Goal: Task Accomplishment & Management: Manage account settings

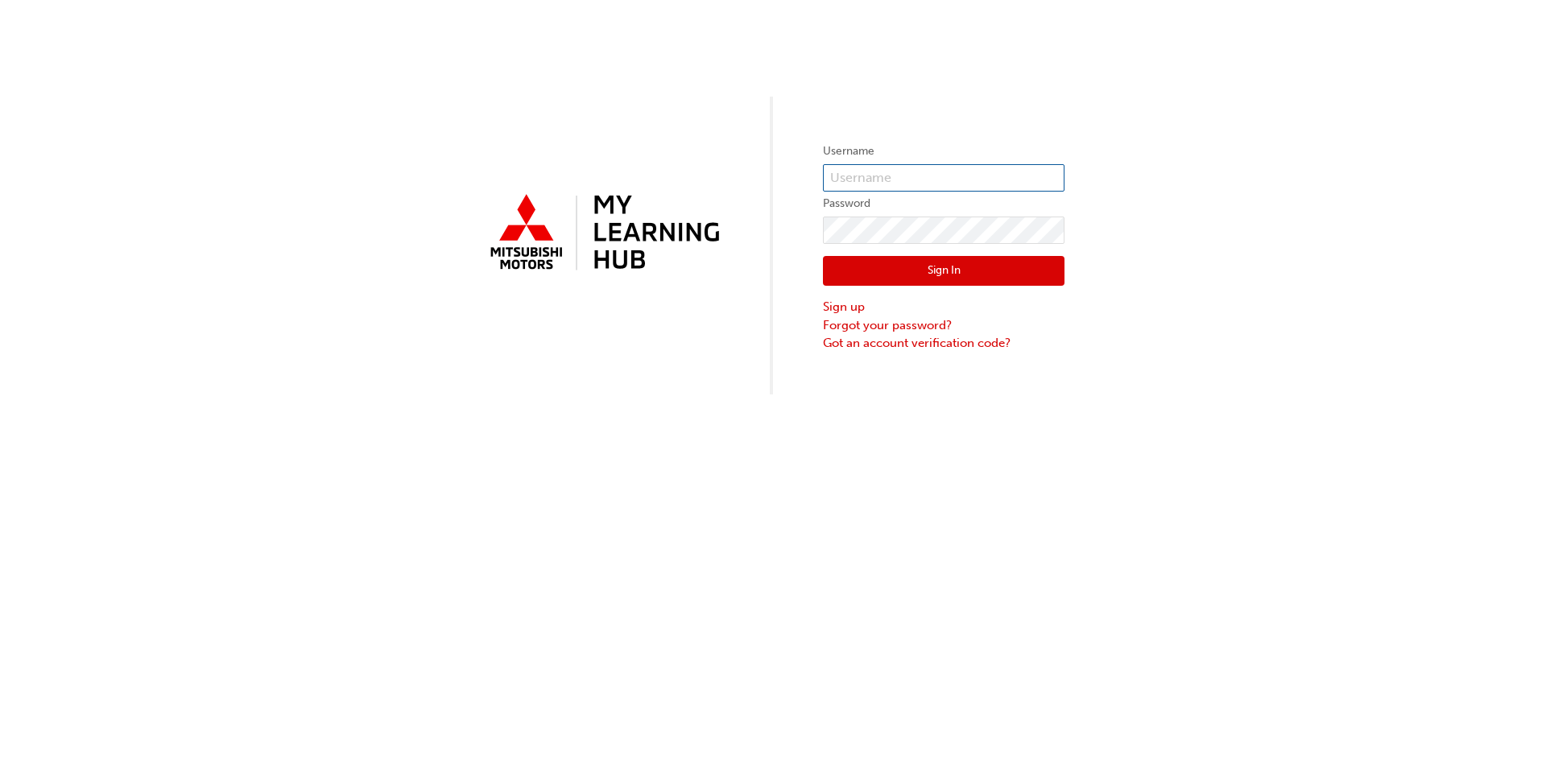
click at [804, 176] on input "text" at bounding box center [943, 178] width 242 height 28
type input "W932CJENKIN"
click at [804, 321] on link "Forgot your password?" at bounding box center [943, 325] width 242 height 18
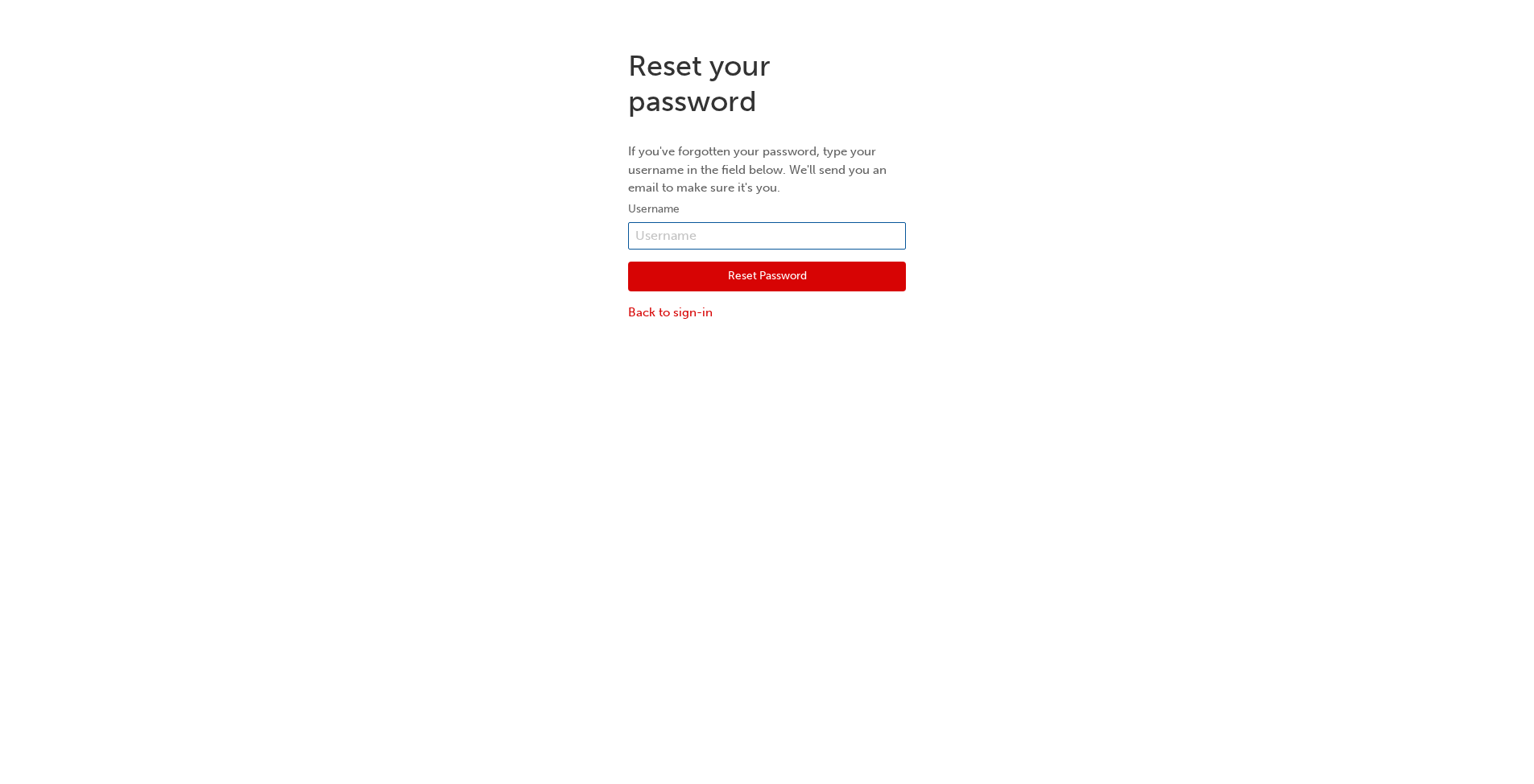
click at [692, 226] on input "text" at bounding box center [767, 236] width 278 height 28
type input "w932cjenkin"
click at [804, 426] on div "Reset your password If you've forgotten your password, type your username in th…" at bounding box center [767, 427] width 1534 height 784
click at [778, 276] on button "Reset Password" at bounding box center [767, 277] width 278 height 30
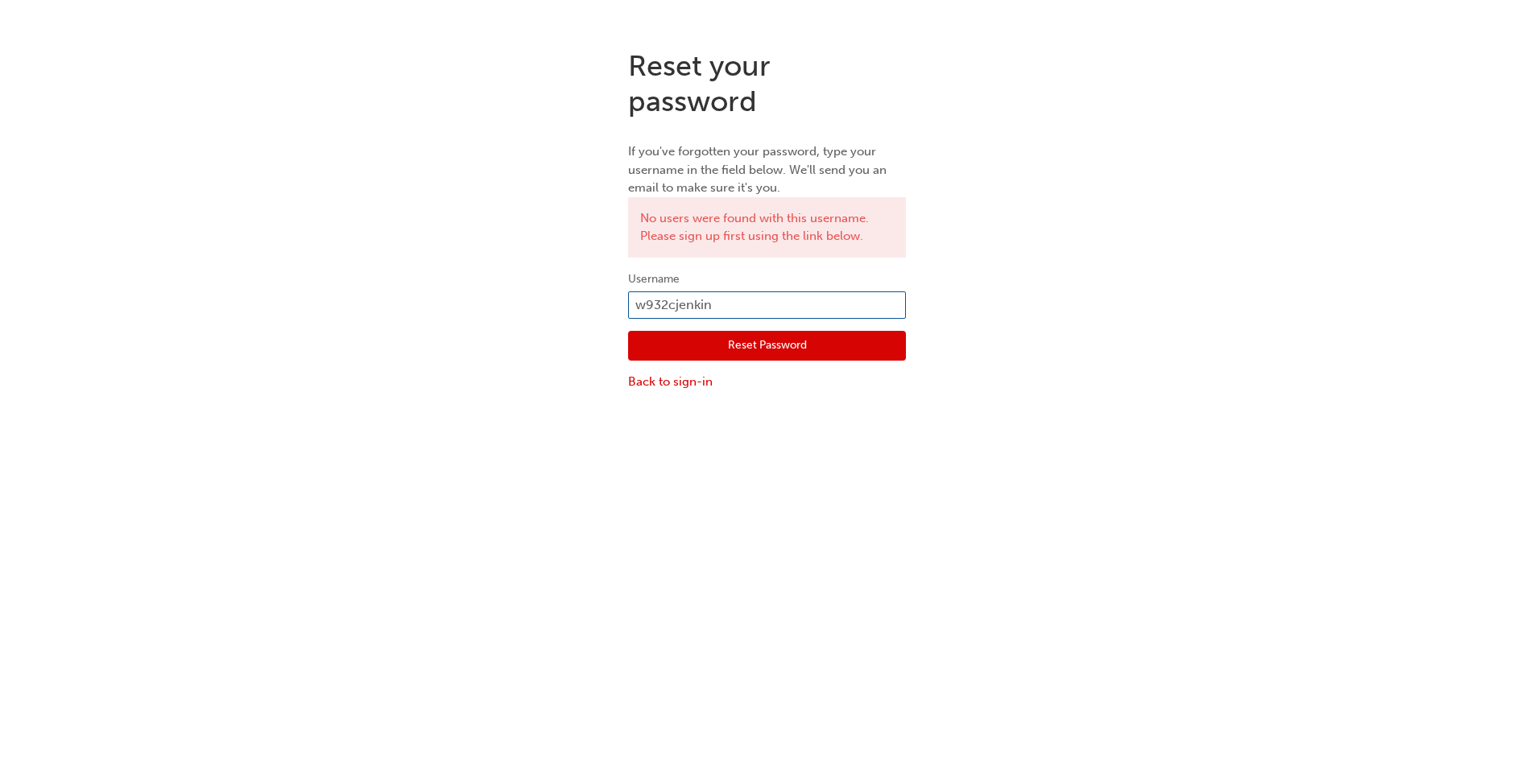
click at [754, 292] on input "w932cjenkin" at bounding box center [767, 305] width 278 height 28
type input "w"
type input "c"
type input "craig jenkin"
click at [754, 342] on button "Reset Password" at bounding box center [767, 346] width 278 height 30
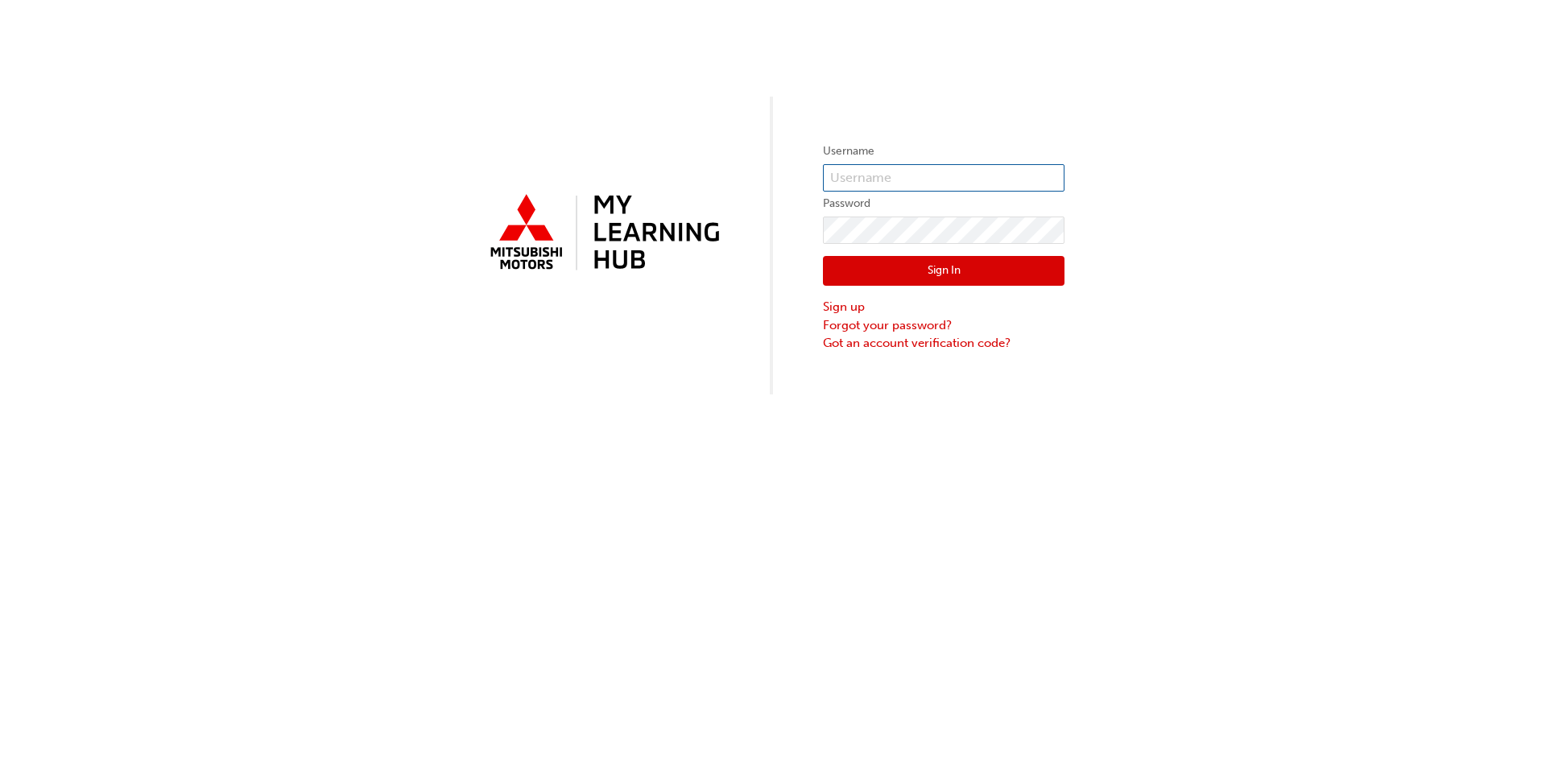
click at [870, 173] on input "text" at bounding box center [943, 178] width 242 height 28
type input "w932cjenkin"
click at [874, 323] on link "Forgot your password?" at bounding box center [943, 325] width 242 height 18
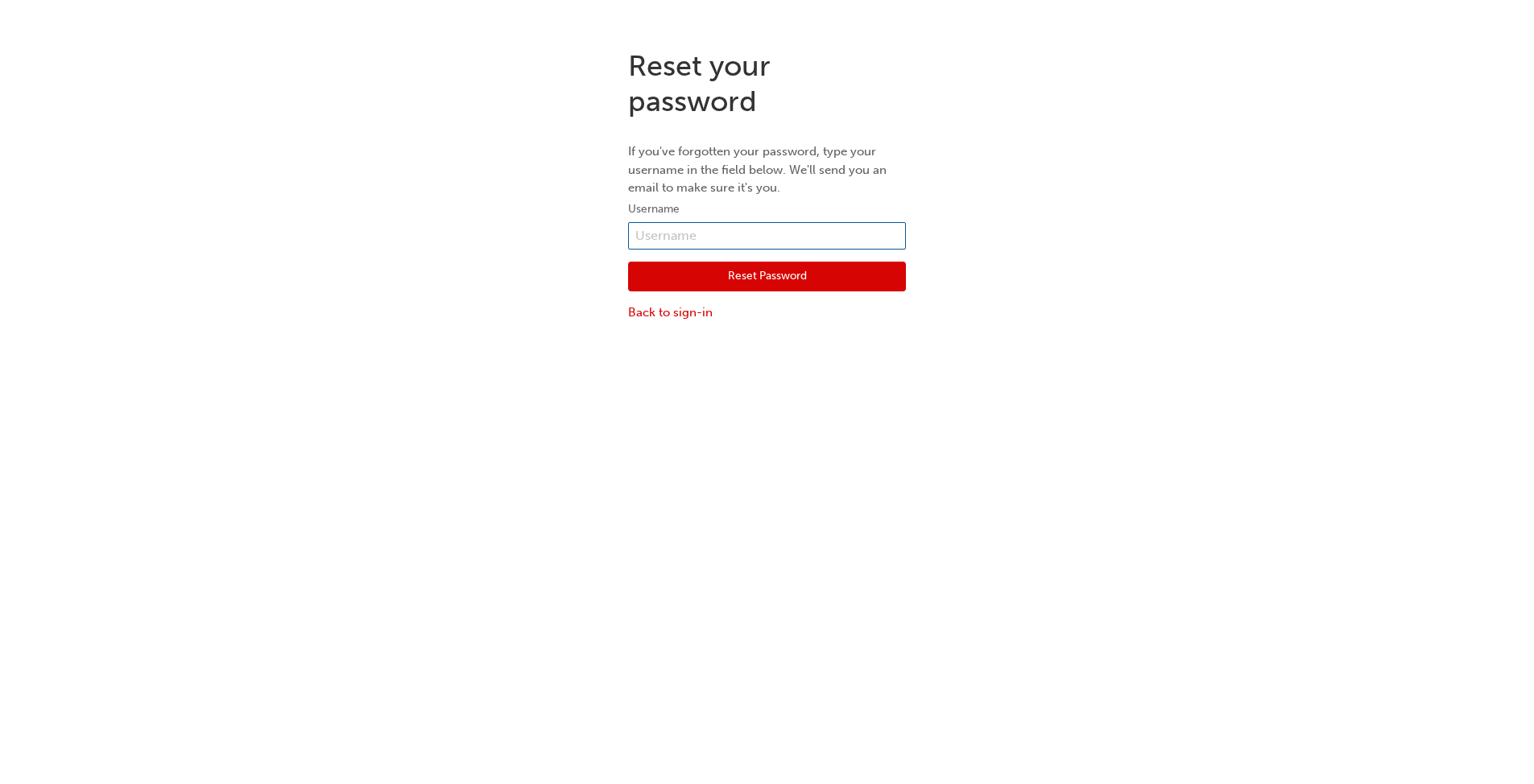
click at [733, 231] on input "text" at bounding box center [767, 236] width 278 height 28
type input "w932cjenkin"
click at [753, 275] on button "Reset Password" at bounding box center [767, 277] width 278 height 30
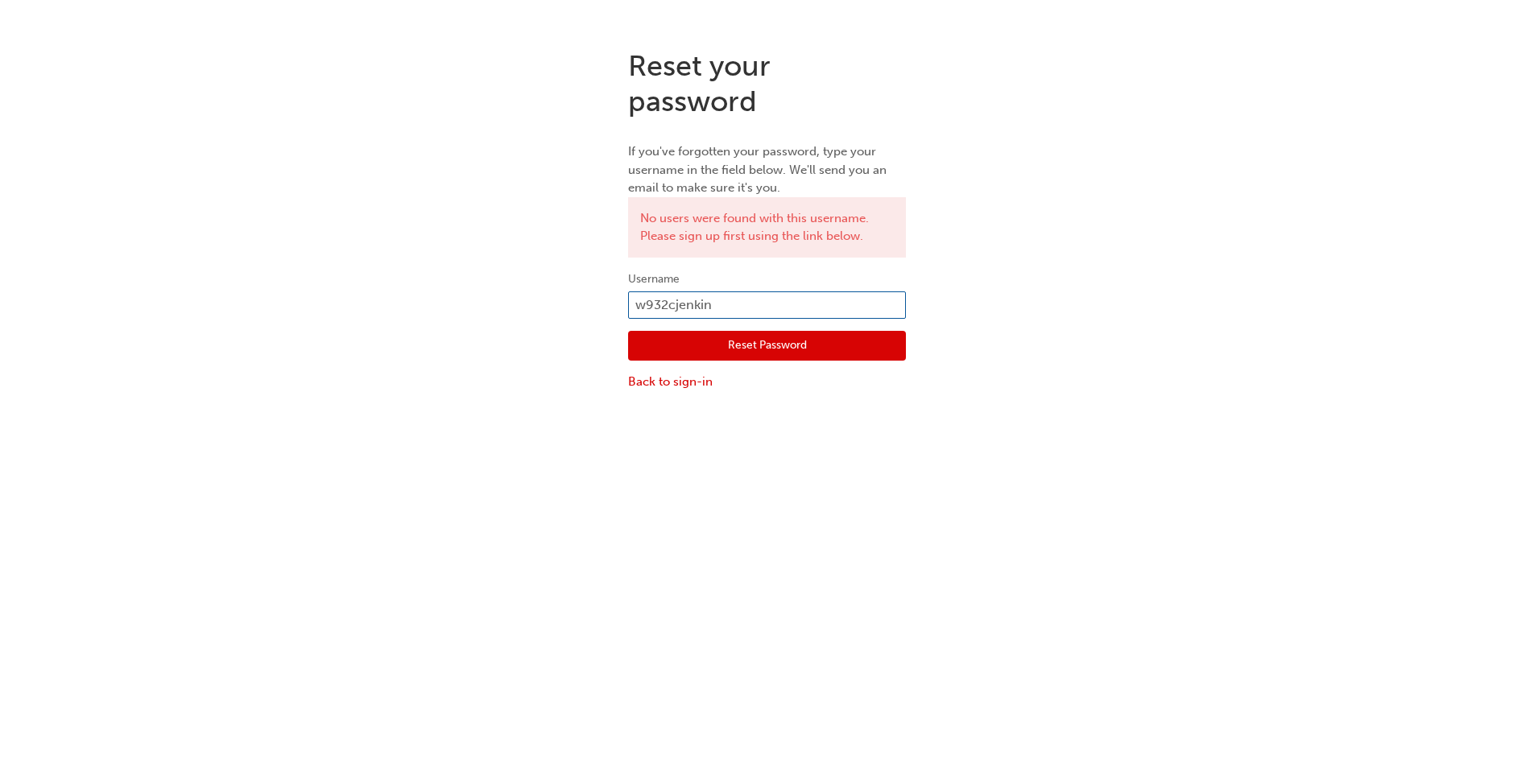
click at [726, 309] on input "w932cjenkin" at bounding box center [767, 305] width 278 height 28
type input "w"
type input "cjenkin"
click at [748, 346] on button "Reset Password" at bounding box center [767, 346] width 278 height 30
click at [740, 299] on input "cjenkin" at bounding box center [767, 305] width 278 height 28
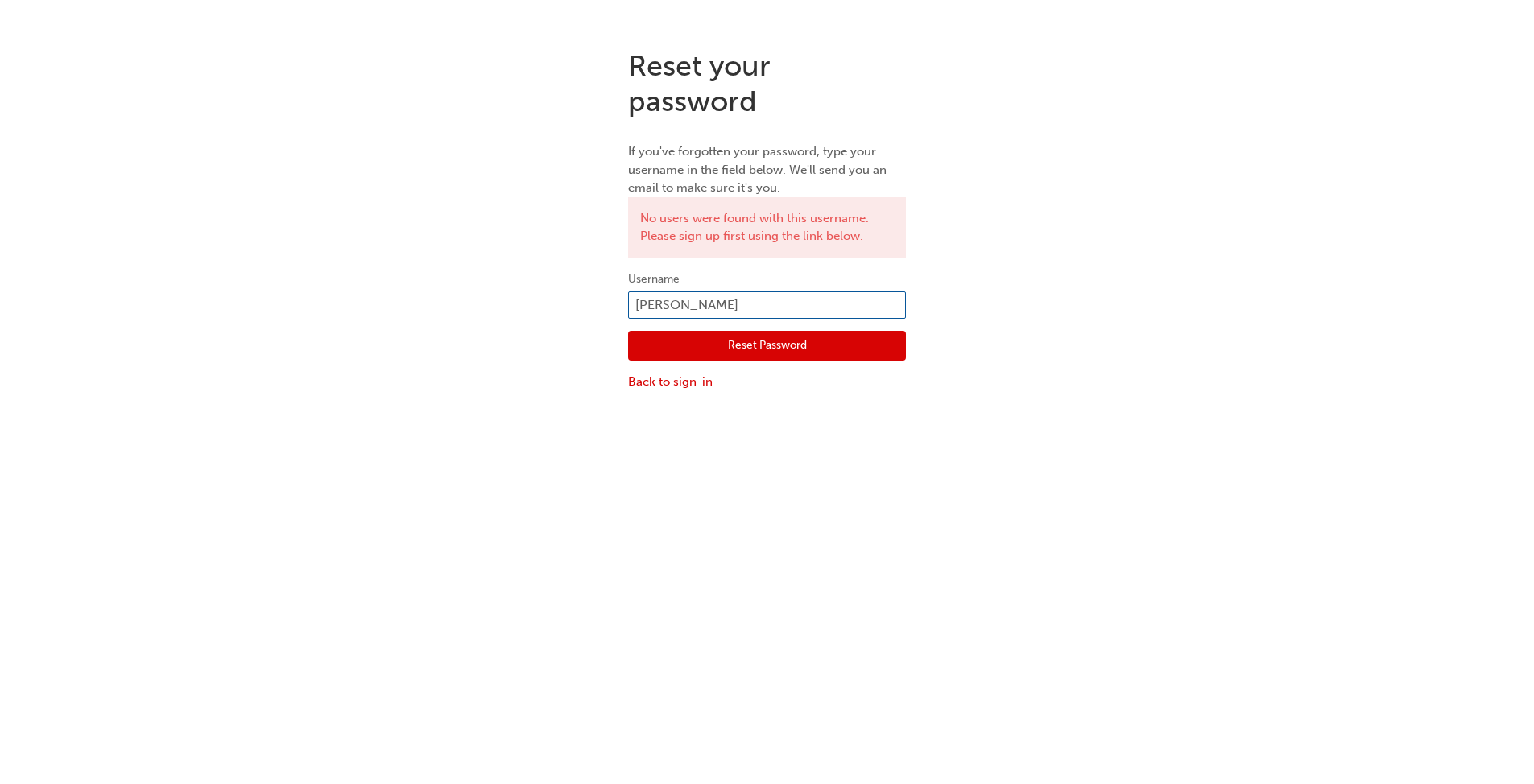
type input "craig jenkin"
click at [744, 344] on button "Reset Password" at bounding box center [767, 346] width 278 height 30
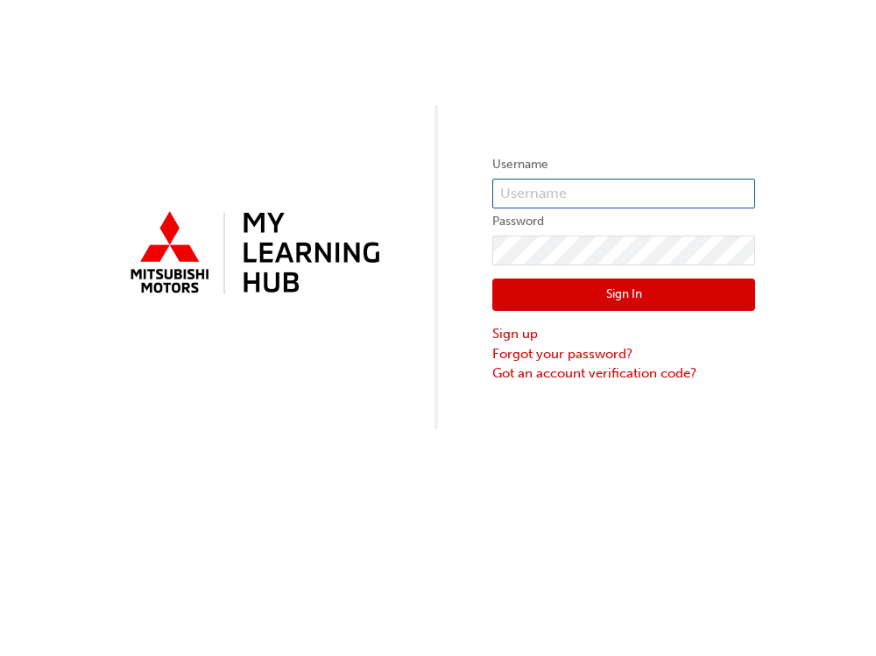
click at [576, 193] on input "text" at bounding box center [623, 194] width 263 height 30
type input "CRAIG JENKIN"
click at [551, 348] on link "Forgot your password?" at bounding box center [623, 354] width 263 height 20
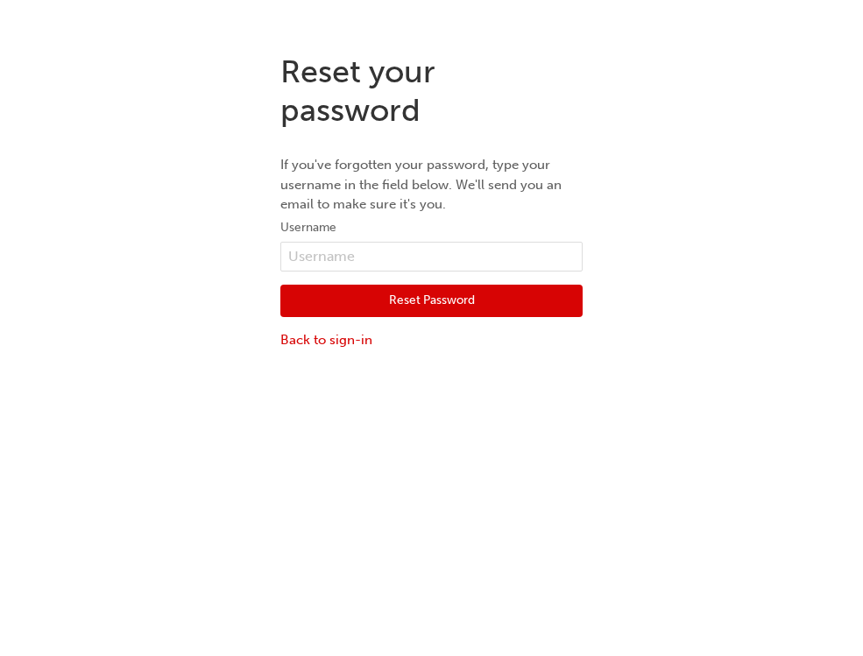
click at [435, 299] on button "Reset Password" at bounding box center [431, 301] width 302 height 33
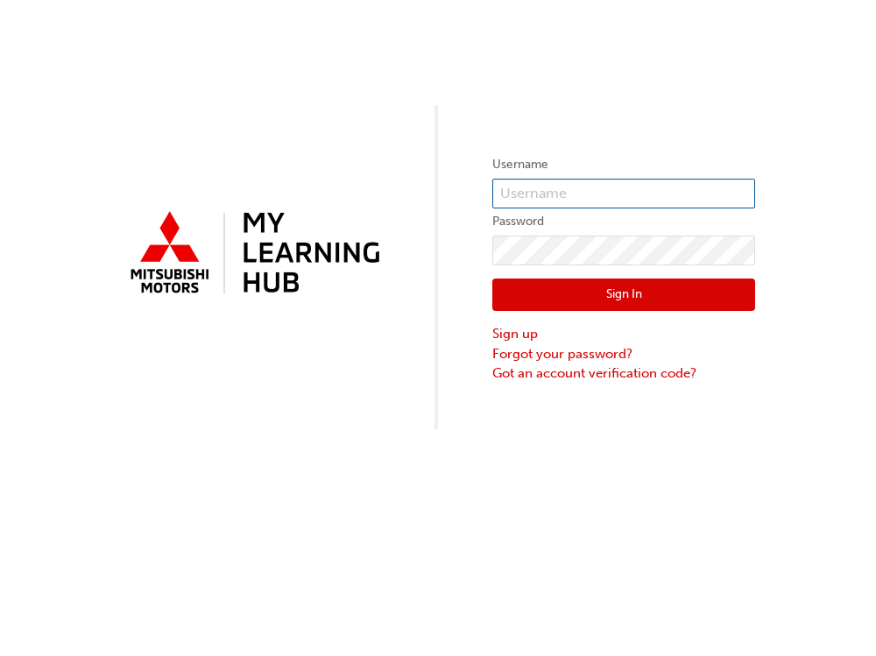
click at [567, 187] on input "text" at bounding box center [623, 194] width 263 height 30
click at [647, 522] on div "Username Password Sign In Sign up Forgot your password? Got an account verifica…" at bounding box center [438, 328] width 876 height 656
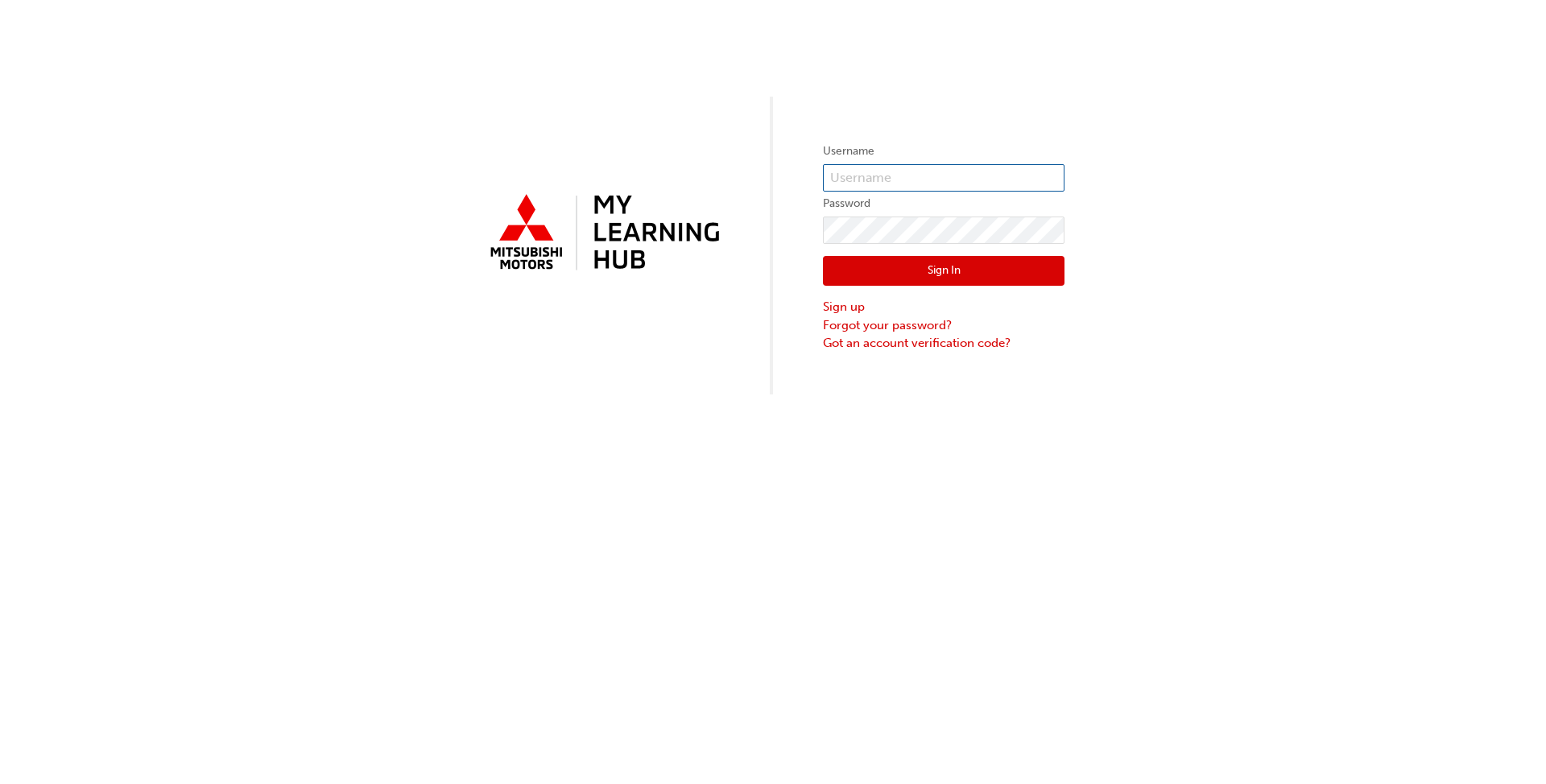
click at [804, 178] on input "text" at bounding box center [943, 178] width 242 height 28
click at [782, 562] on div "Username Password Sign In Sign up Forgot your password? Got an account verifica…" at bounding box center [773, 392] width 1546 height 784
click at [804, 346] on link "Got an account verification code?" at bounding box center [943, 344] width 242 height 18
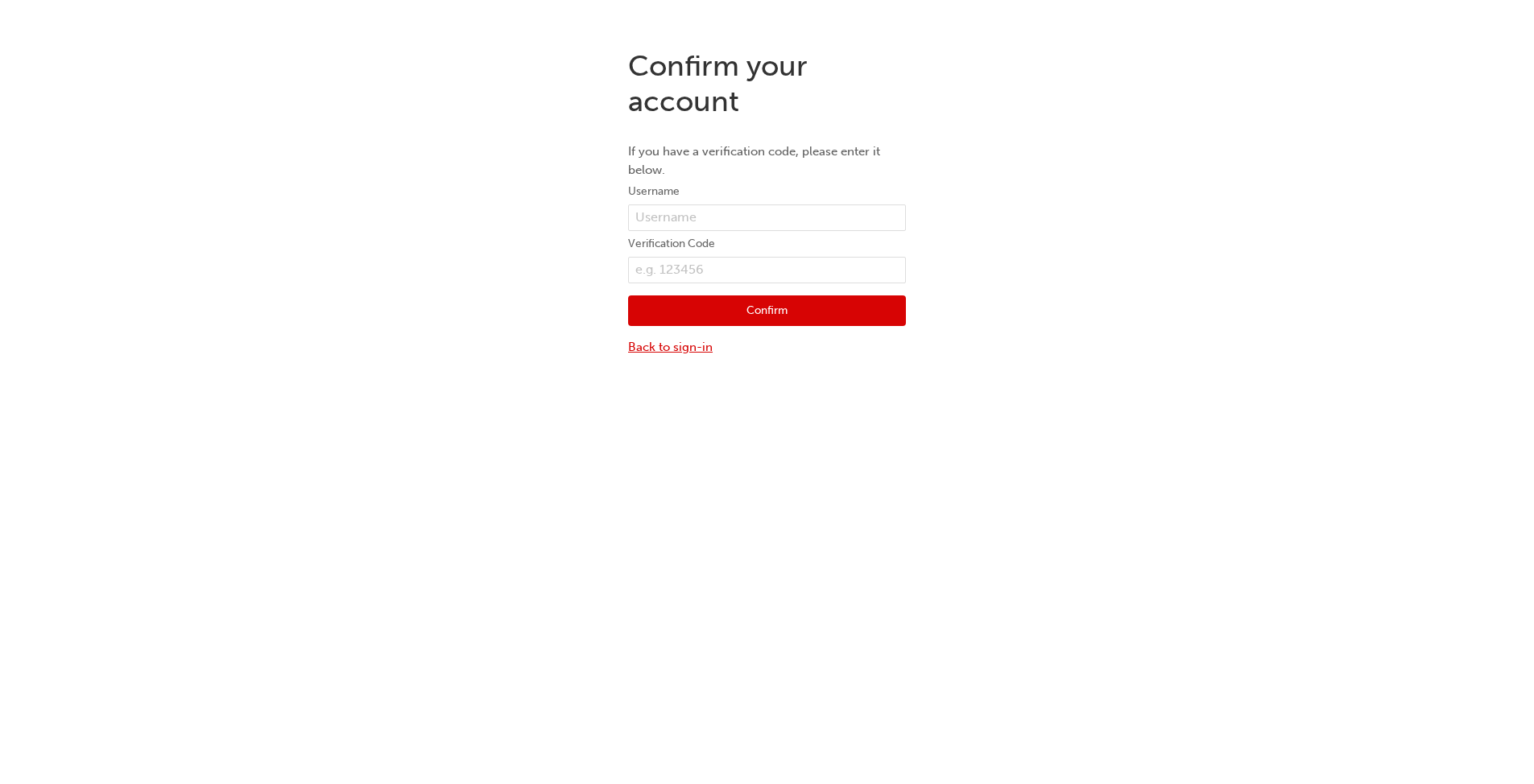
click at [682, 340] on link "Back to sign-in" at bounding box center [767, 347] width 278 height 18
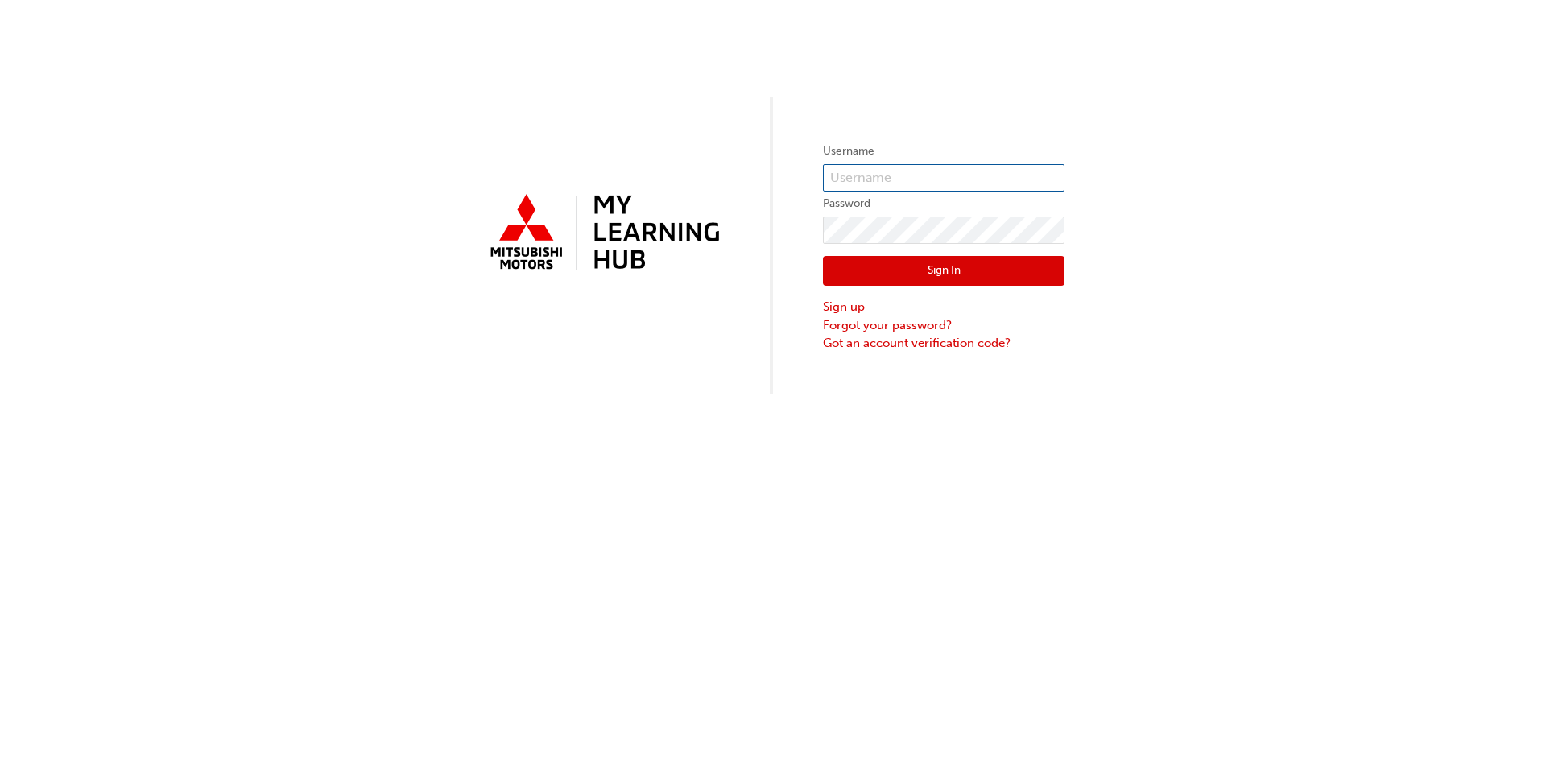
click at [804, 176] on input "text" at bounding box center [943, 178] width 242 height 28
type input "0005444960"
click at [804, 320] on link "Forgot your password?" at bounding box center [943, 325] width 242 height 18
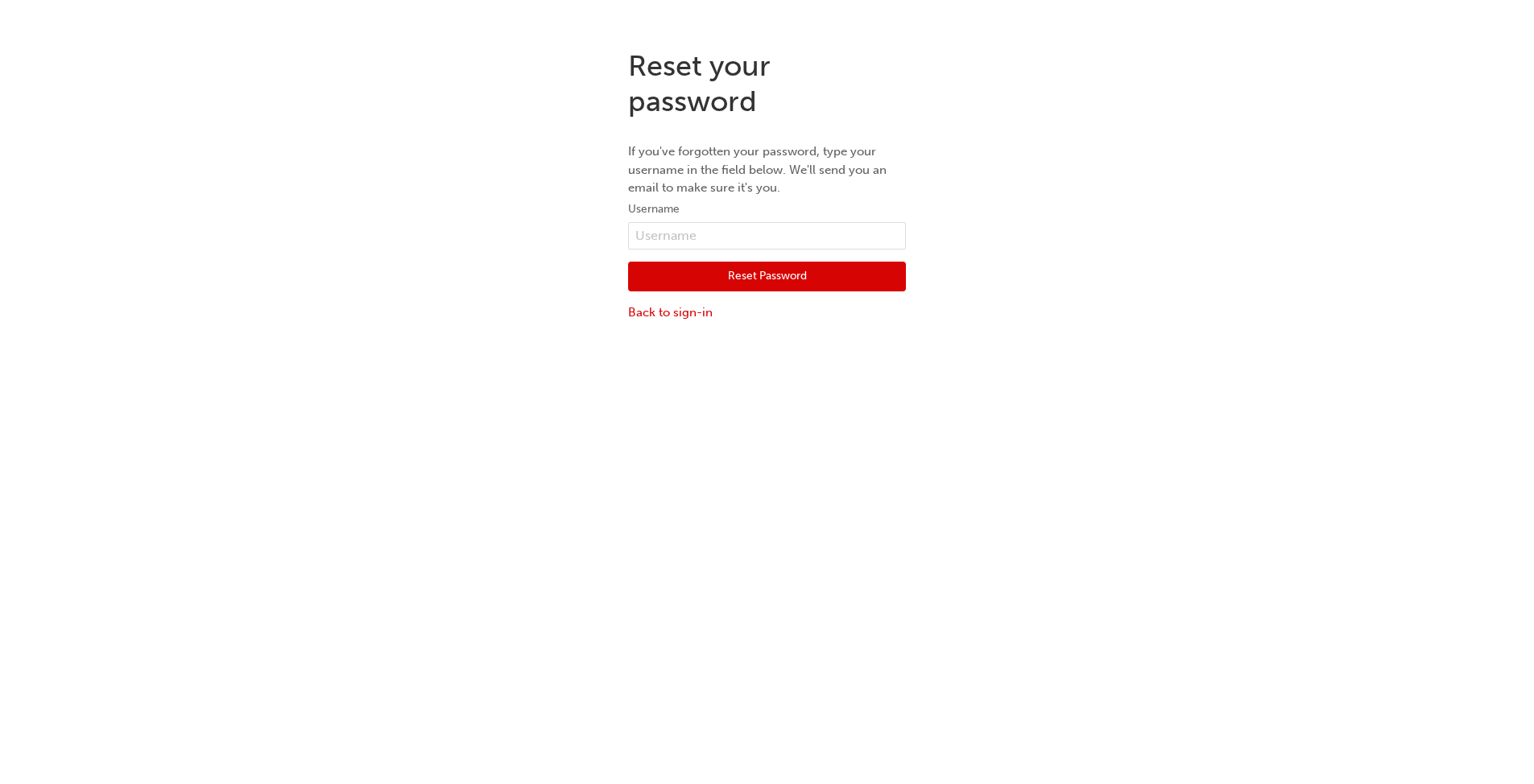
click at [745, 269] on button "Reset Password" at bounding box center [767, 277] width 278 height 30
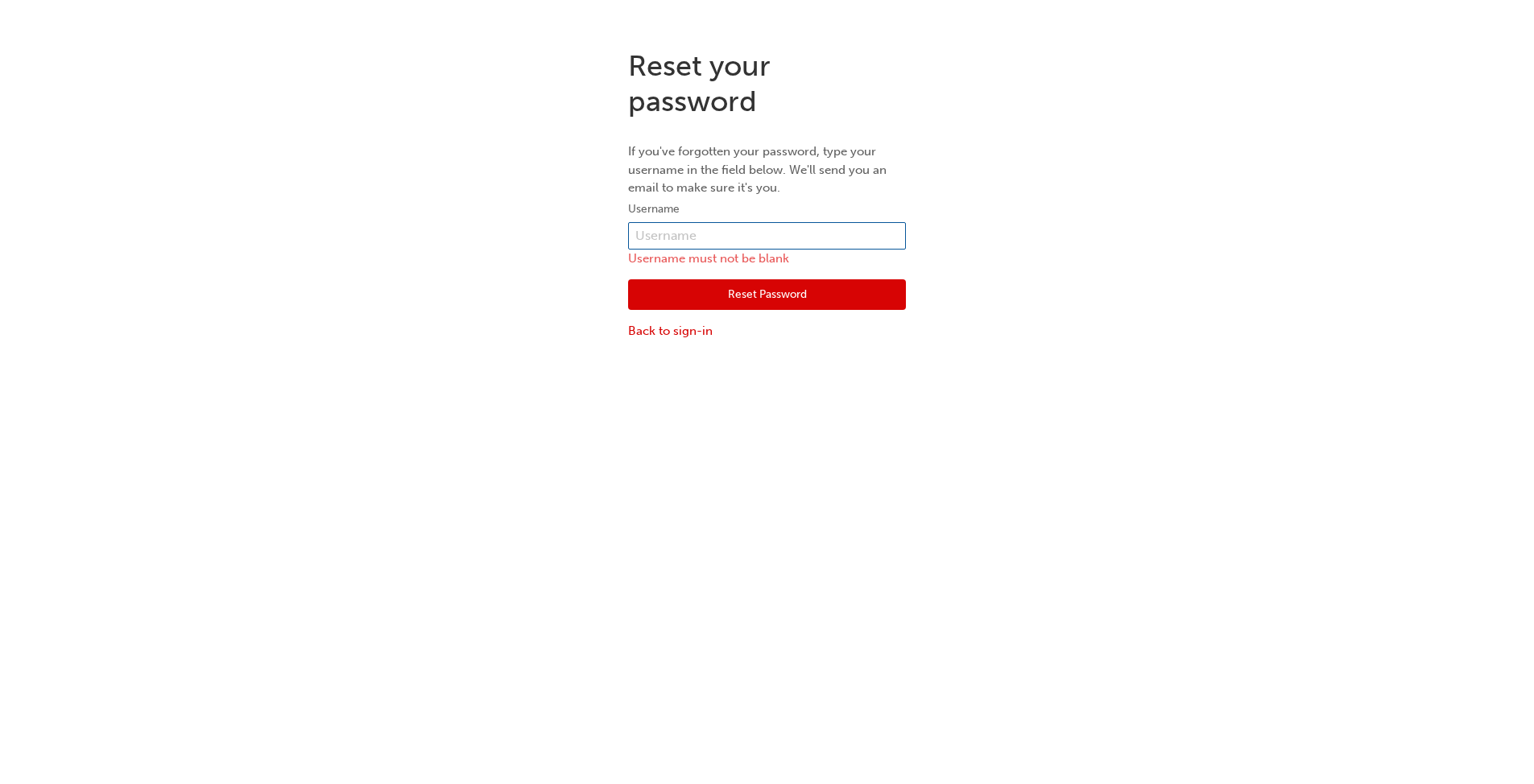
click at [716, 223] on input "text" at bounding box center [767, 236] width 278 height 28
type input "0005444960"
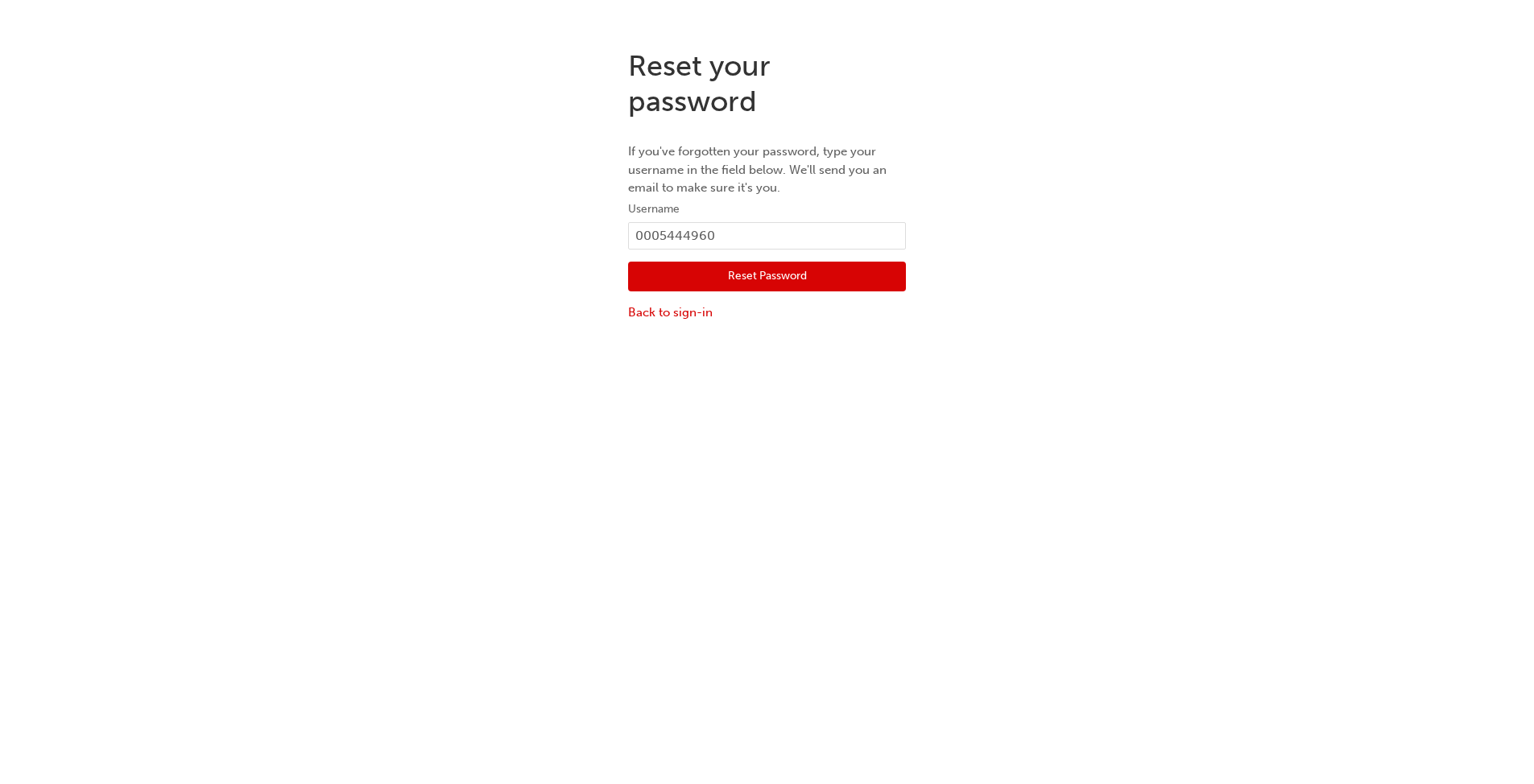
click at [764, 277] on button "Reset Password" at bounding box center [767, 277] width 278 height 30
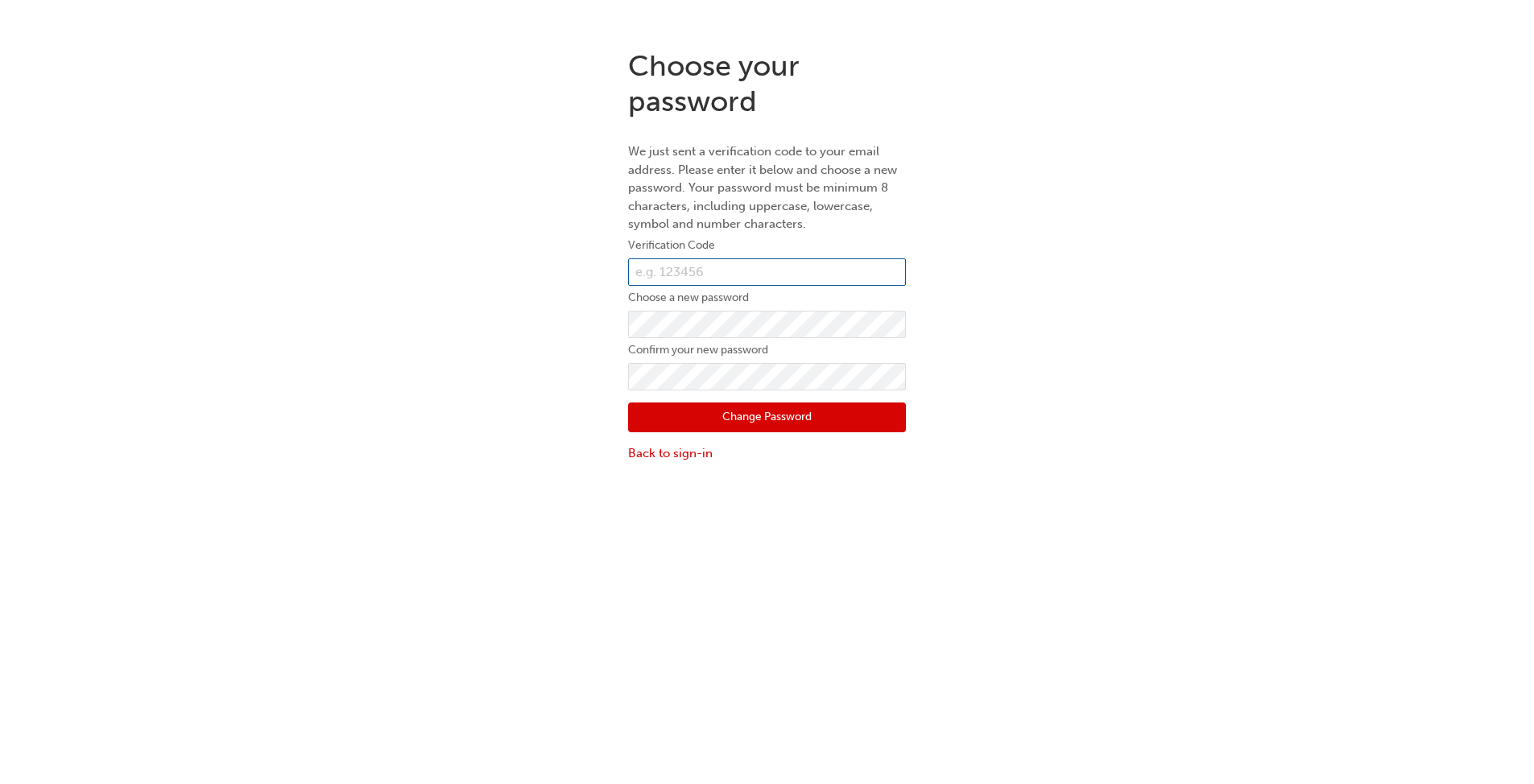
click at [738, 263] on input "text" at bounding box center [767, 272] width 278 height 28
type input "620359"
click at [764, 416] on button "Change Password" at bounding box center [767, 417] width 278 height 30
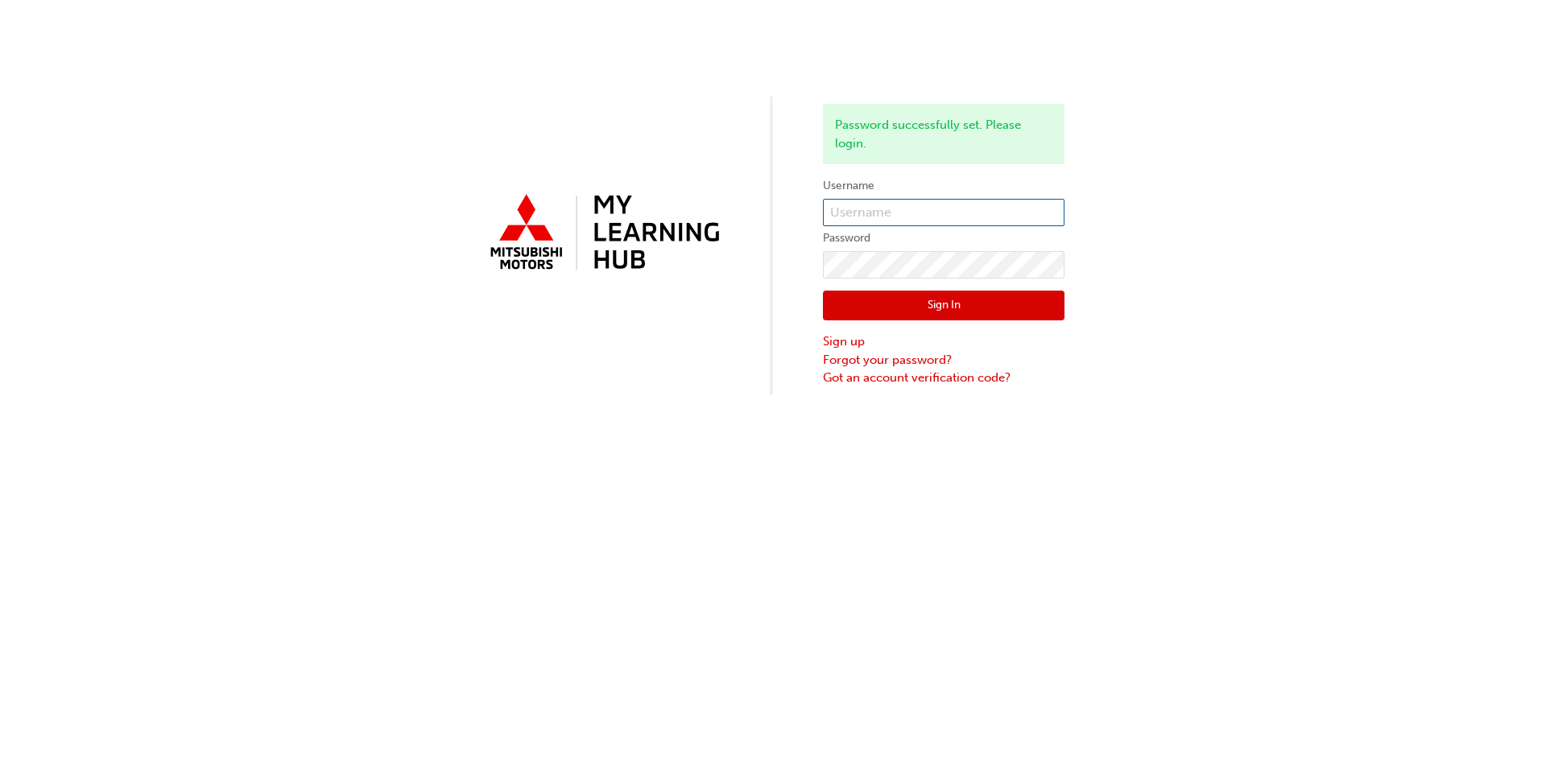
click at [804, 208] on input "text" at bounding box center [943, 212] width 242 height 28
type input "0005444960"
click button "Sign In" at bounding box center [943, 305] width 242 height 30
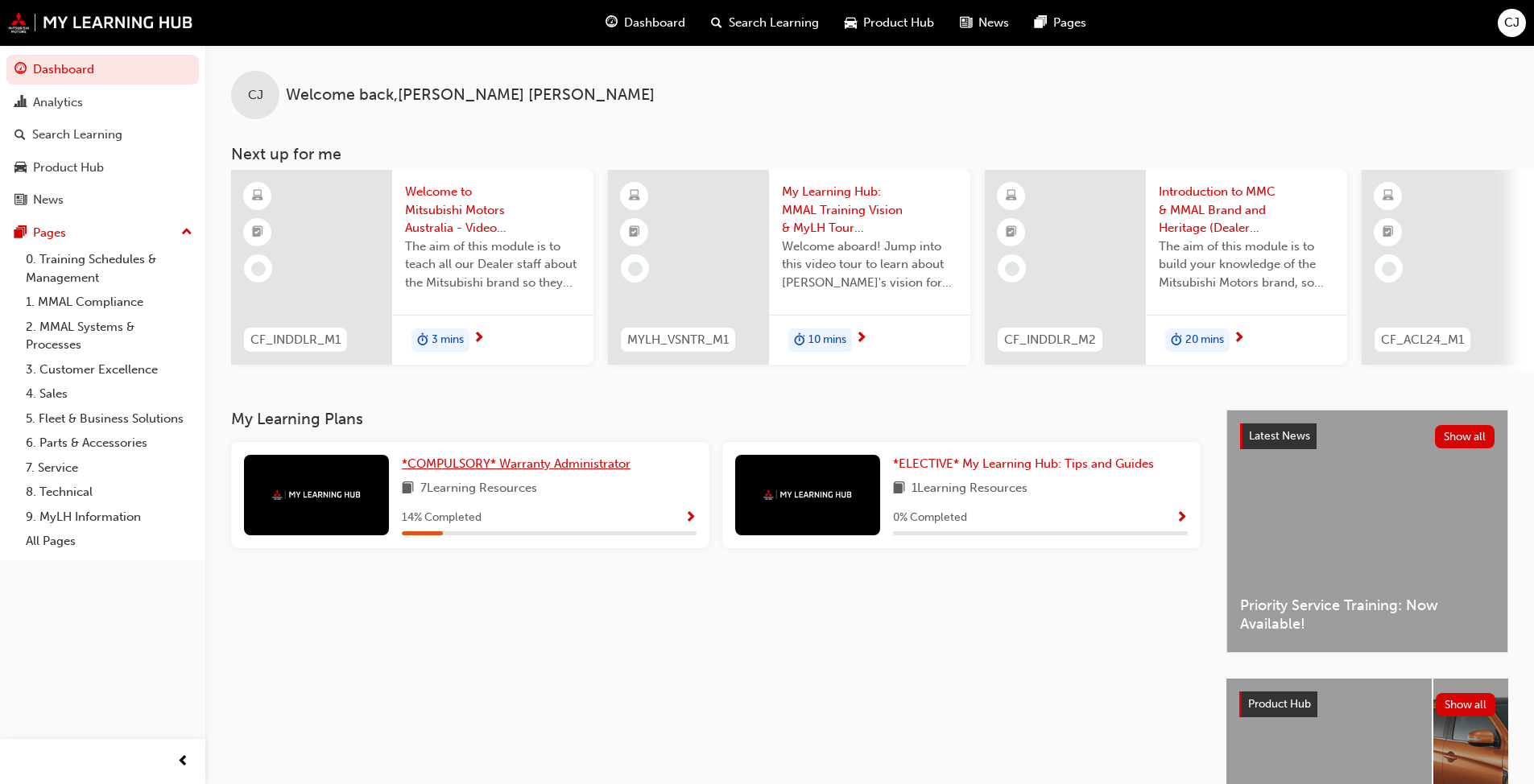
click at [540, 466] on span "*COMPULSORY* Warranty Administrator" at bounding box center [516, 464] width 229 height 15
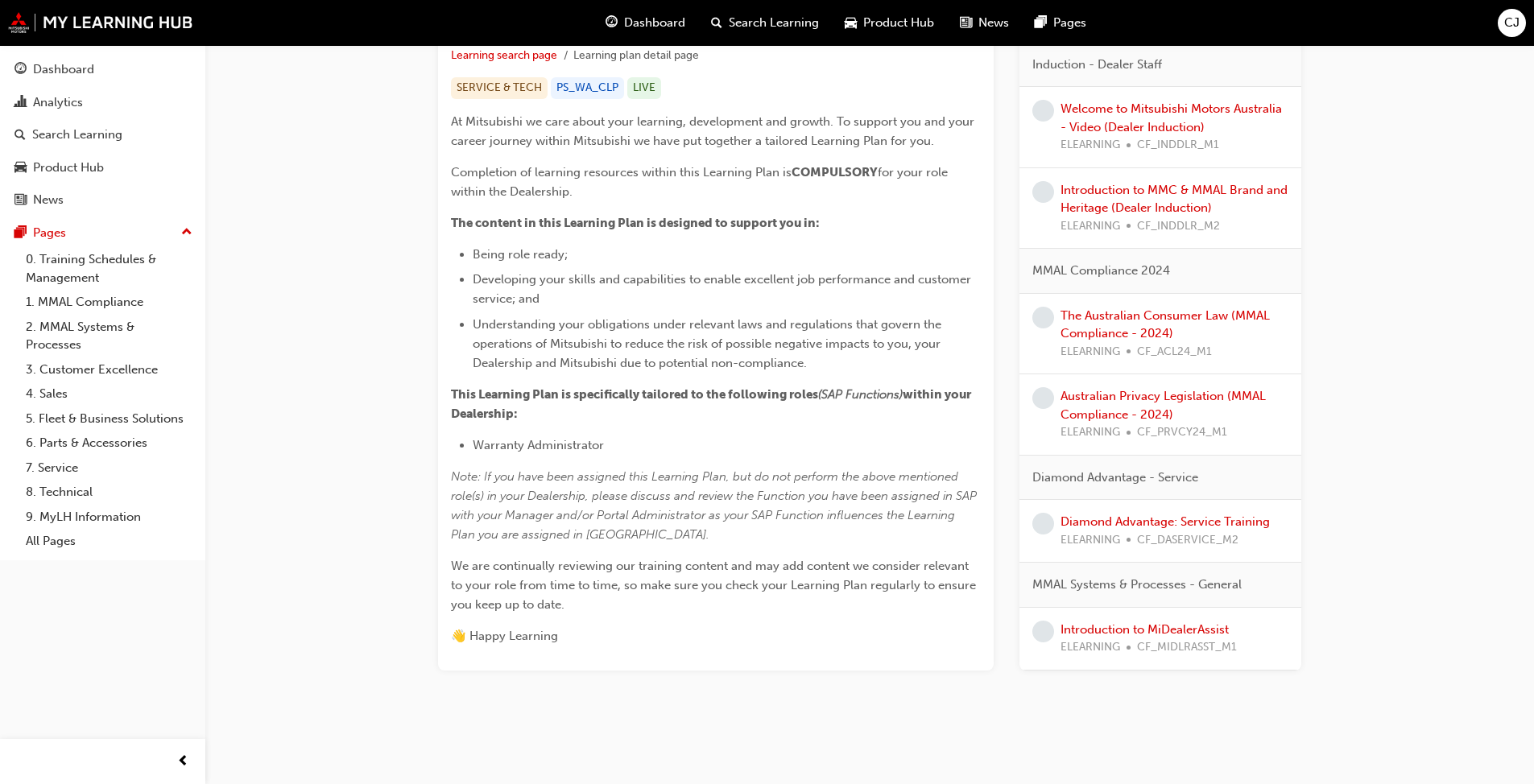
scroll to position [315, 0]
click at [1125, 517] on link "Diamond Advantage: Service Training" at bounding box center [1165, 517] width 210 height 15
